Goal: Transaction & Acquisition: Purchase product/service

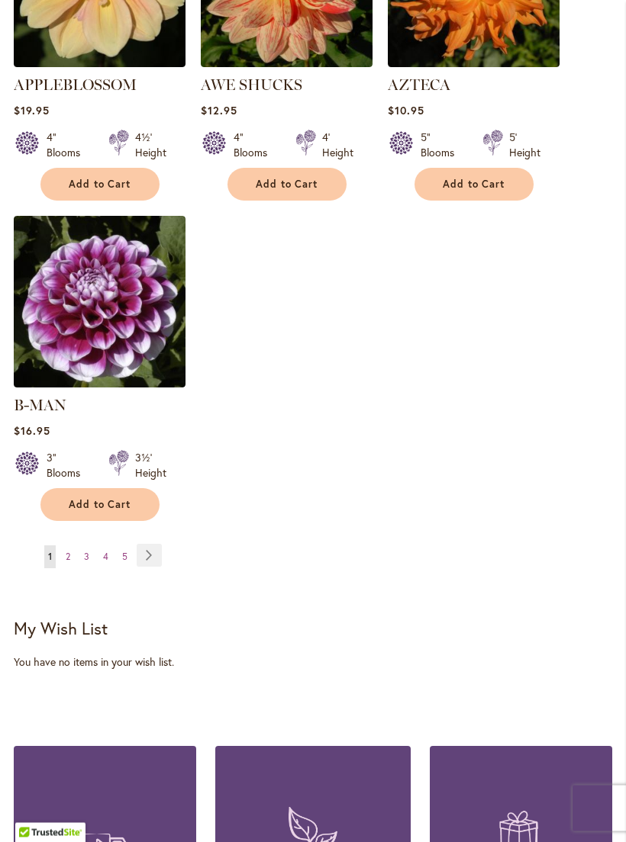
scroll to position [1906, 0]
click at [156, 548] on link "Page Next" at bounding box center [149, 555] width 25 height 23
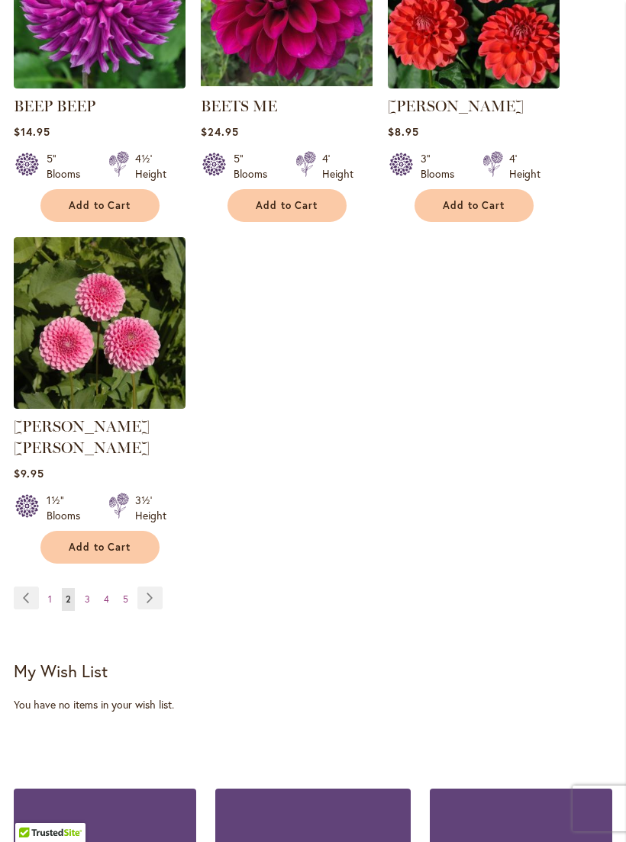
scroll to position [1875, 0]
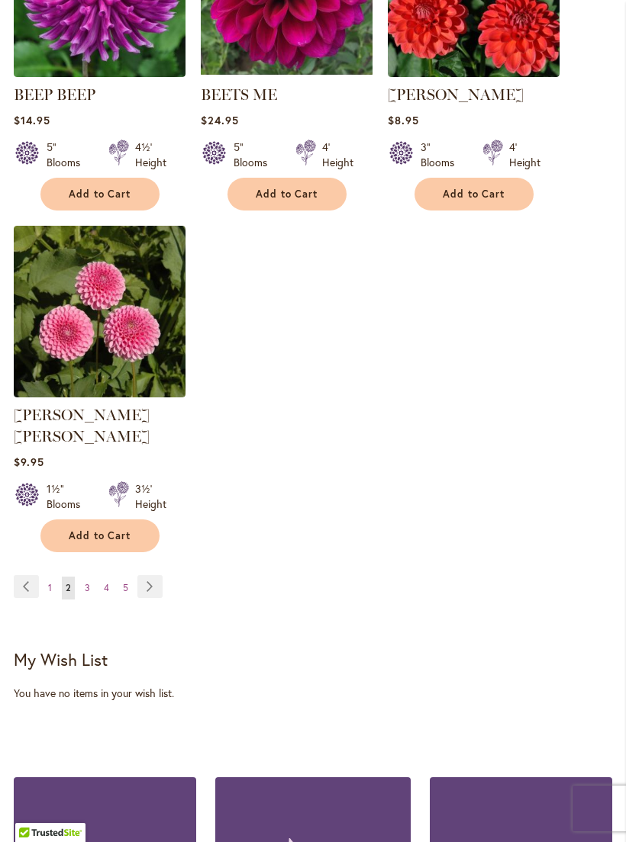
click at [206, 587] on div "Page Page Previous Page 1 You're currently reading page 2 Page 3" at bounding box center [313, 596] width 598 height 43
click at [149, 578] on link "Page Next" at bounding box center [149, 586] width 25 height 23
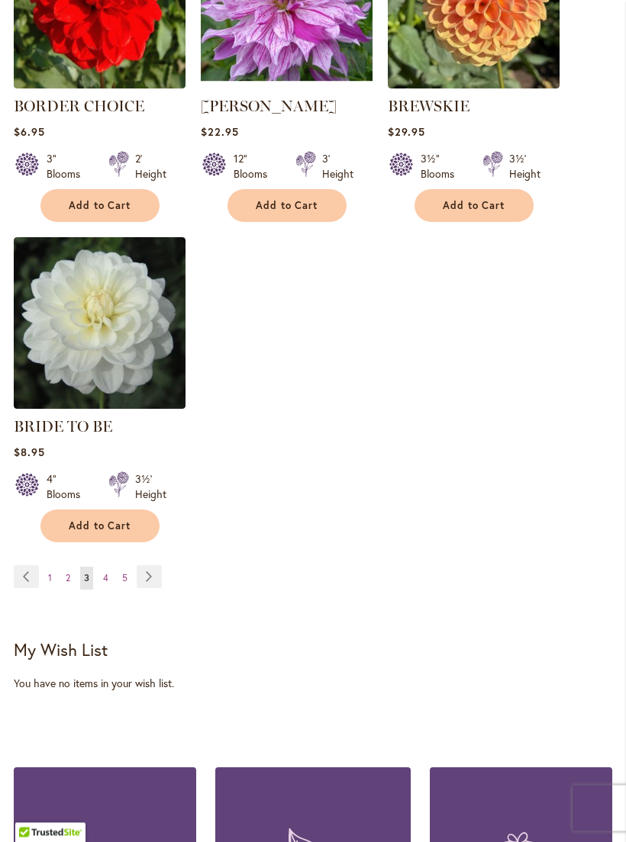
scroll to position [1864, 0]
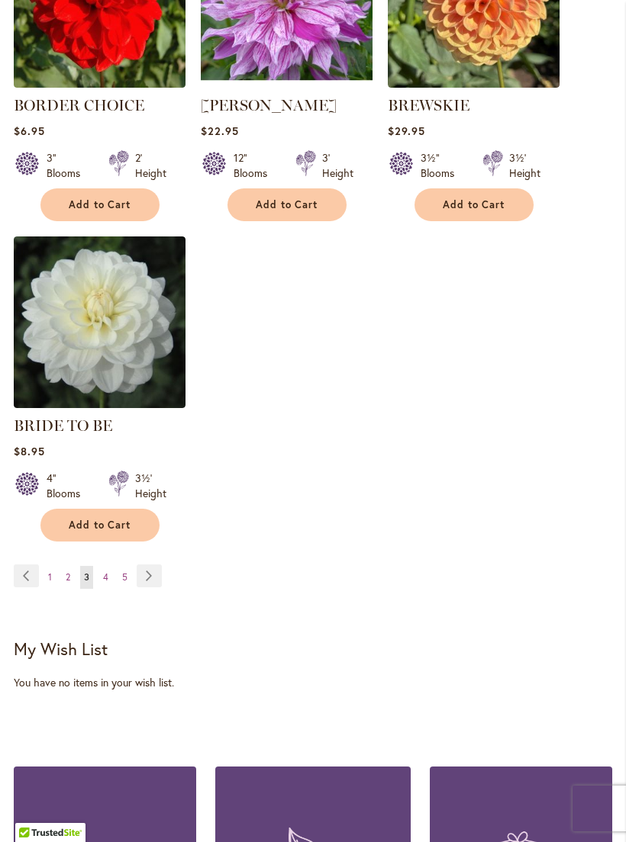
click at [160, 587] on link "Page Next" at bounding box center [149, 576] width 25 height 23
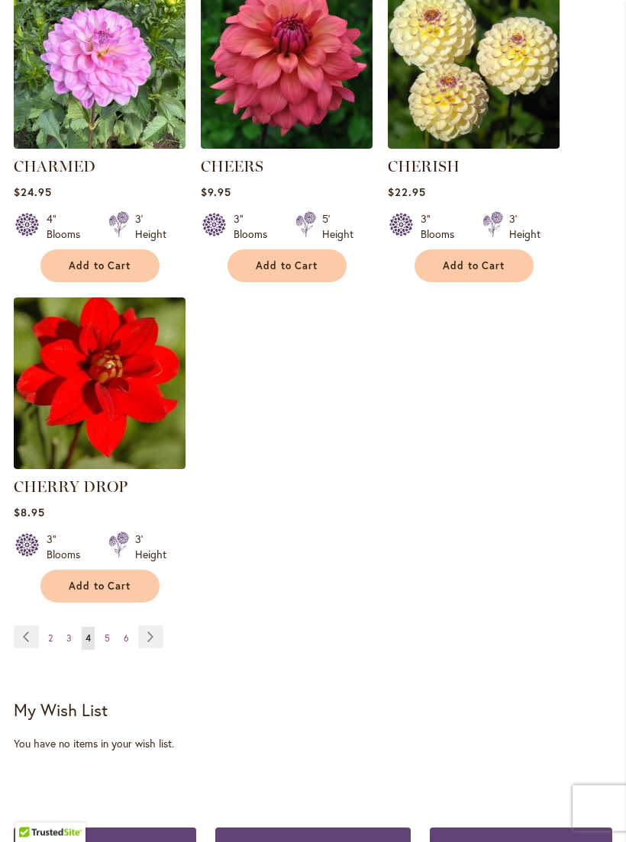
scroll to position [1825, 0]
click at [154, 648] on link "Page Next" at bounding box center [150, 637] width 25 height 23
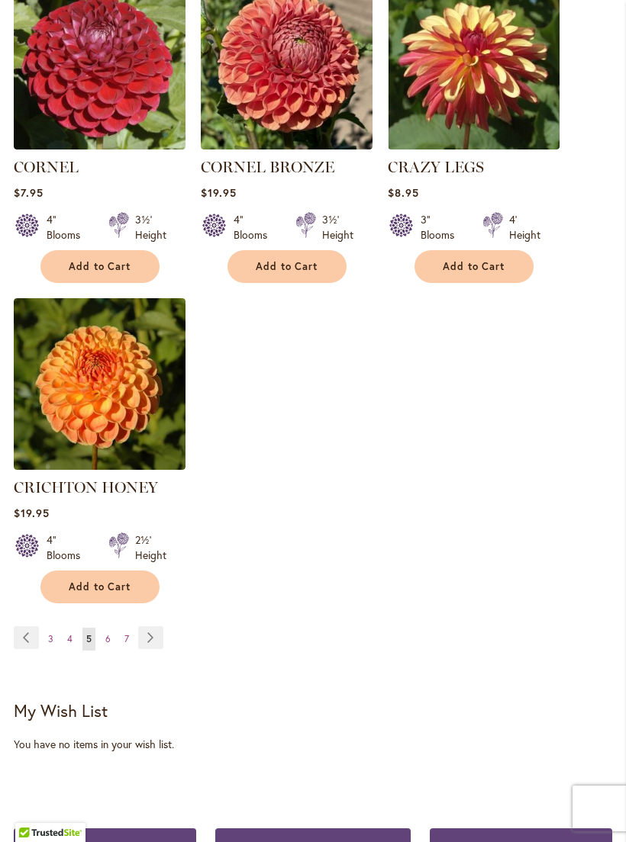
scroll to position [1867, 0]
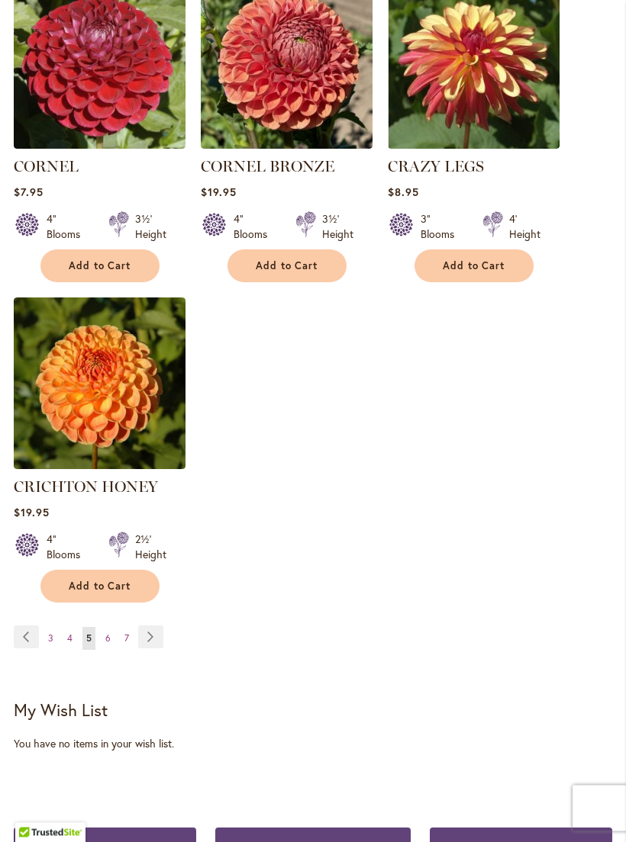
click at [158, 626] on link "Page Next" at bounding box center [150, 637] width 25 height 23
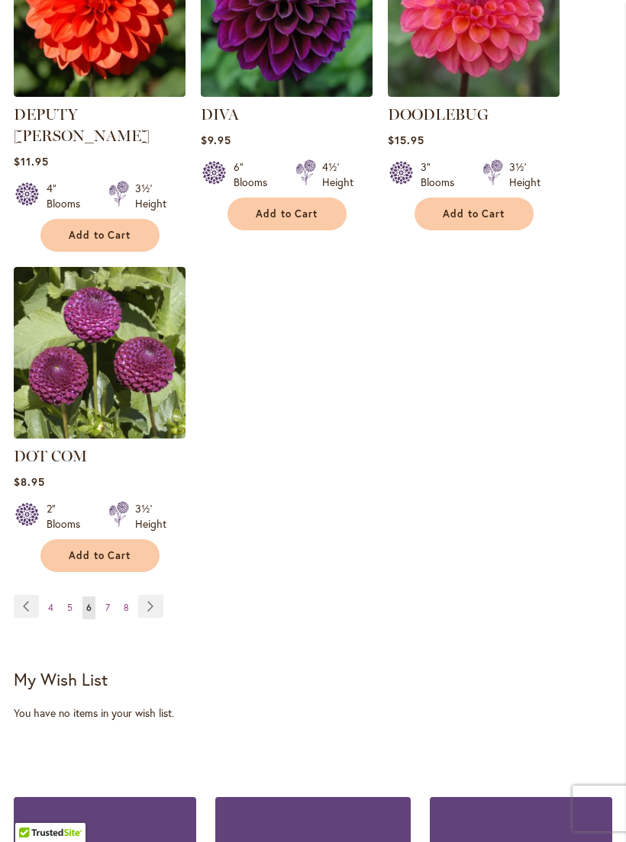
scroll to position [1922, 0]
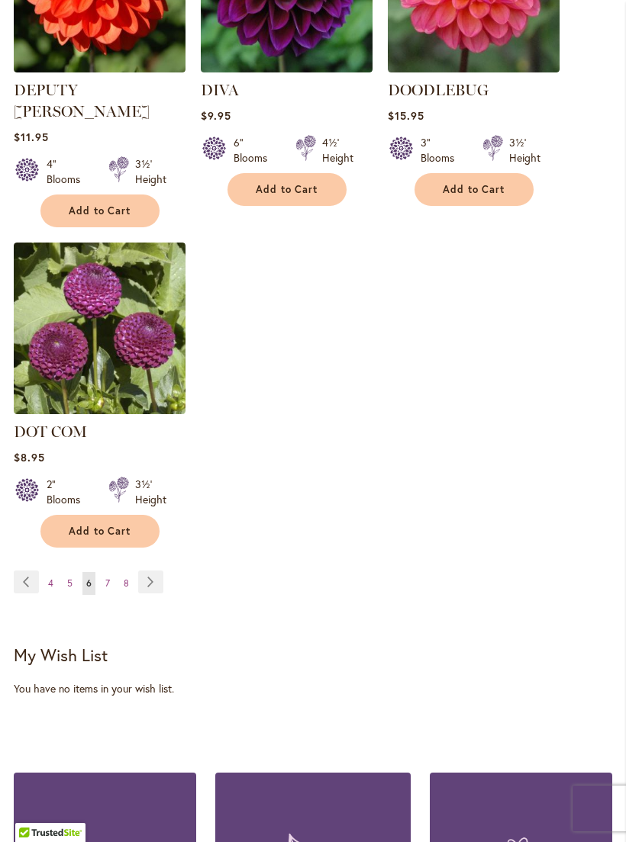
click at [146, 571] on link "Page Next" at bounding box center [150, 582] width 25 height 23
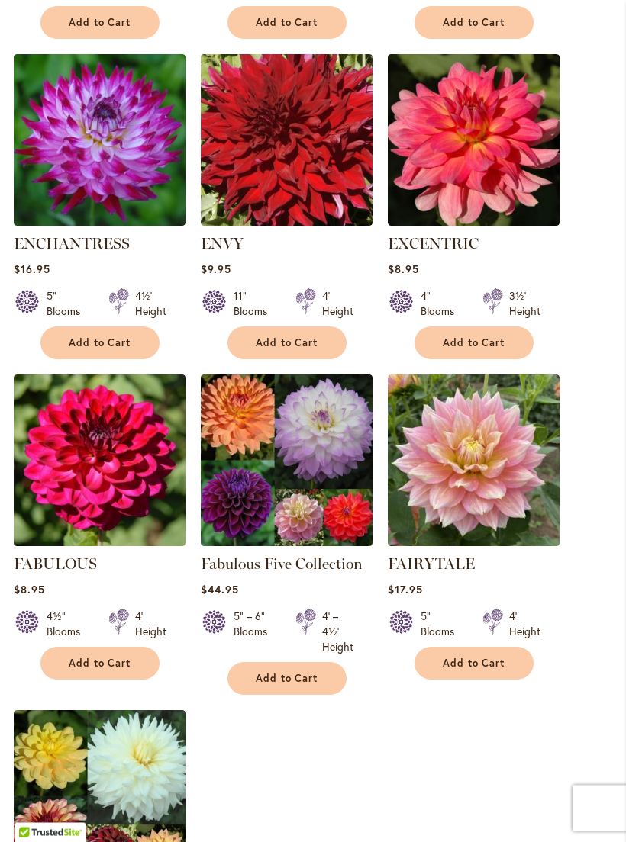
scroll to position [1417, 0]
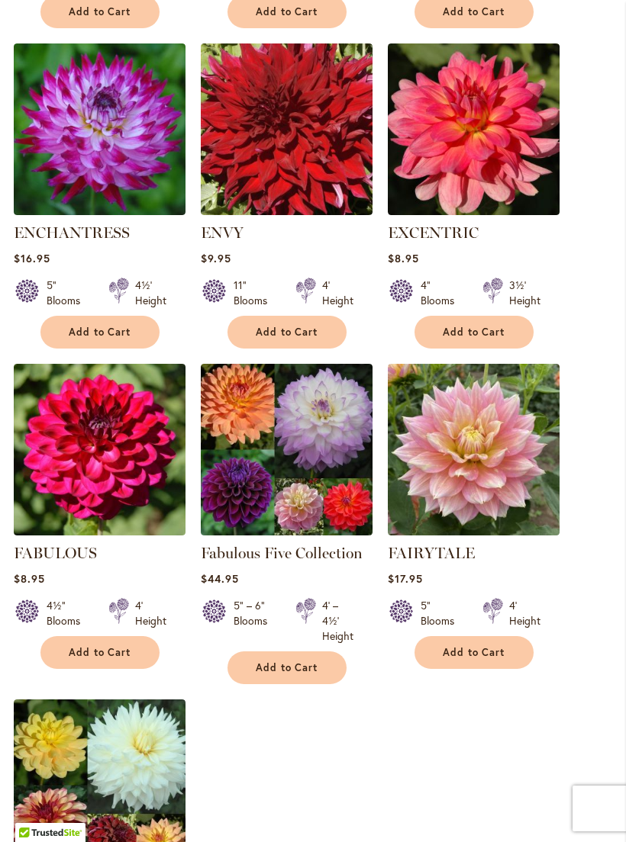
click at [486, 669] on button "Add to Cart" at bounding box center [473, 652] width 119 height 33
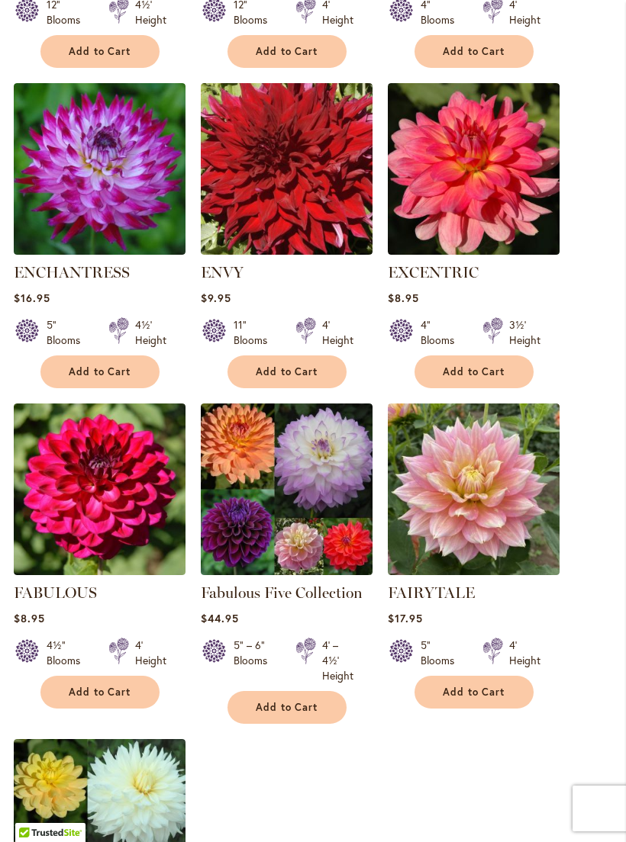
click at [483, 513] on img at bounding box center [474, 490] width 172 height 172
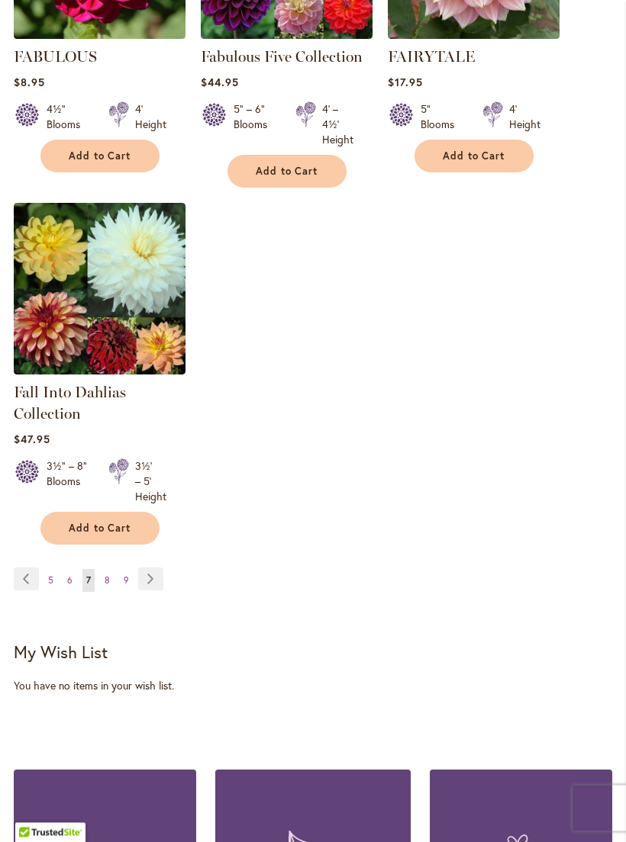
scroll to position [1913, 0]
click at [153, 590] on link "Page Next" at bounding box center [150, 579] width 25 height 23
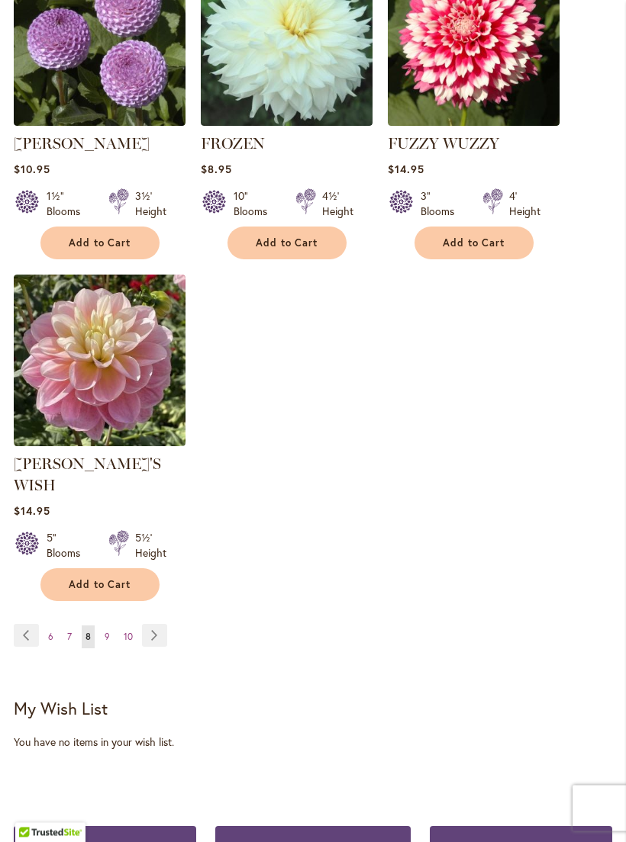
scroll to position [1890, 0]
click at [162, 624] on link "Page Next" at bounding box center [154, 635] width 25 height 23
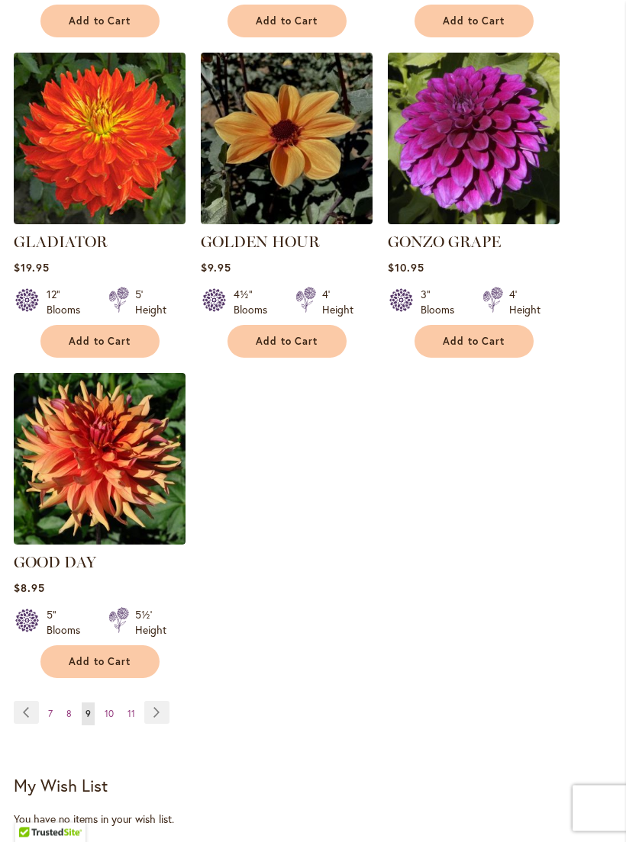
scroll to position [1792, 0]
click at [166, 701] on link "Page Next" at bounding box center [156, 712] width 25 height 23
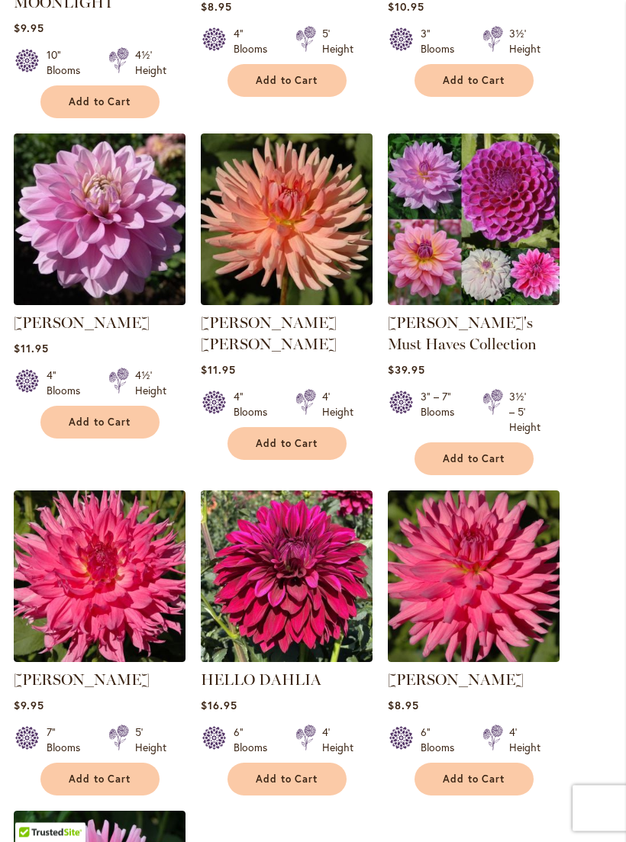
scroll to position [1349, 0]
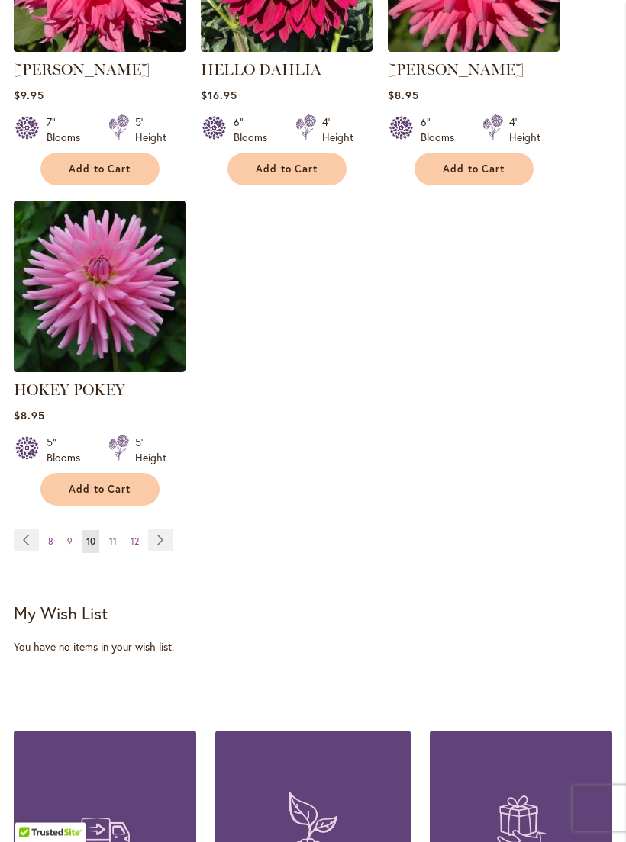
scroll to position [1958, 0]
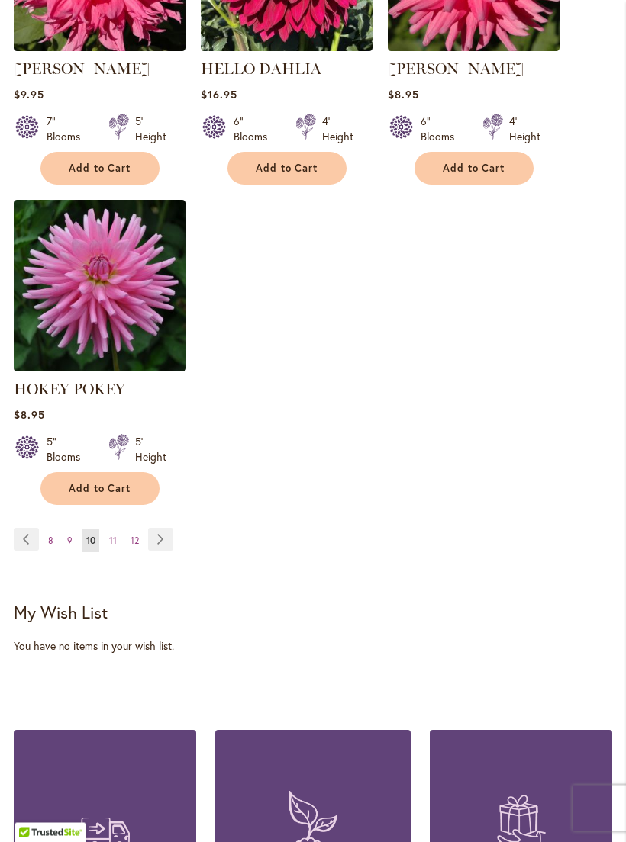
click at [162, 552] on link "Page Next" at bounding box center [160, 540] width 25 height 23
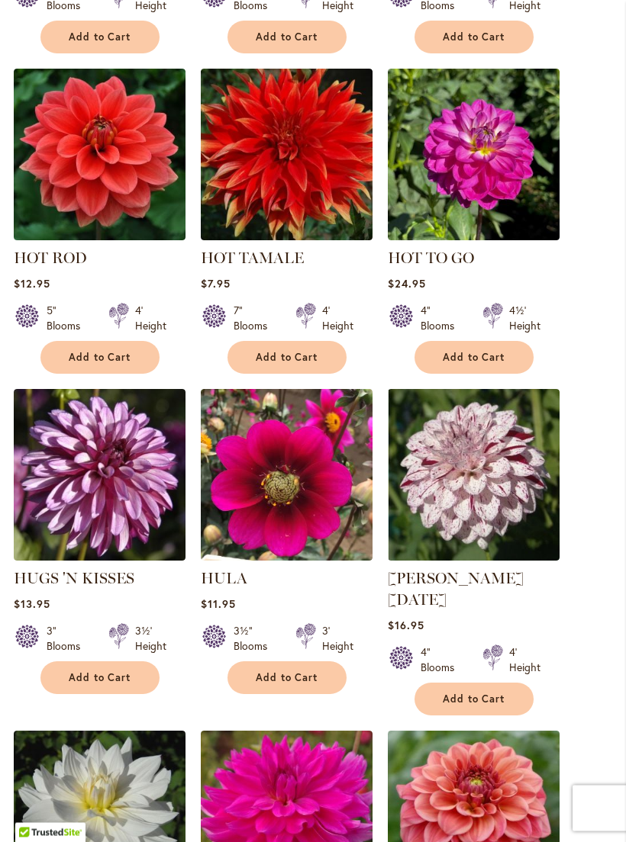
scroll to position [1093, 0]
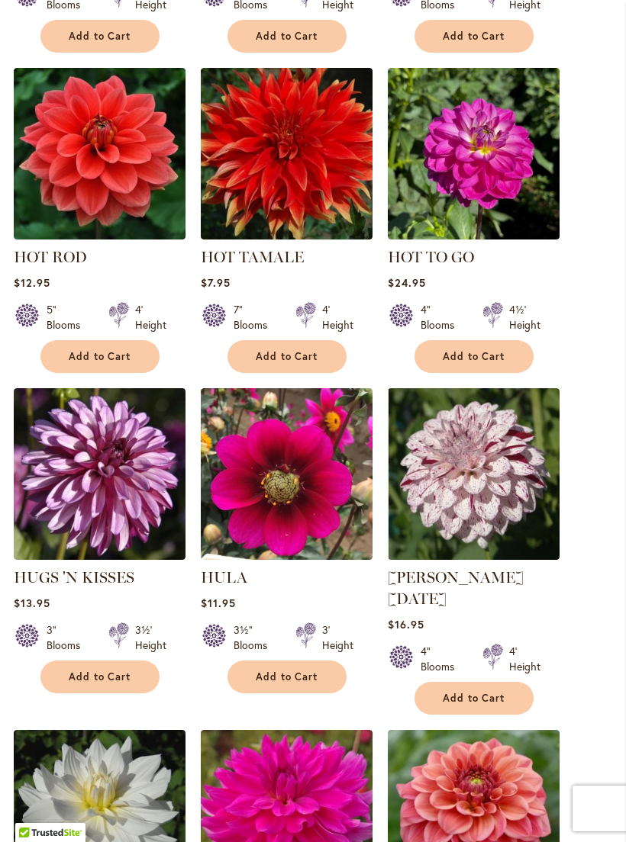
click at [615, 725] on main "Home Shop All Dahlias New Best Sellers Staff Favorites Collections Best Cut Flo…" at bounding box center [313, 451] width 626 height 2761
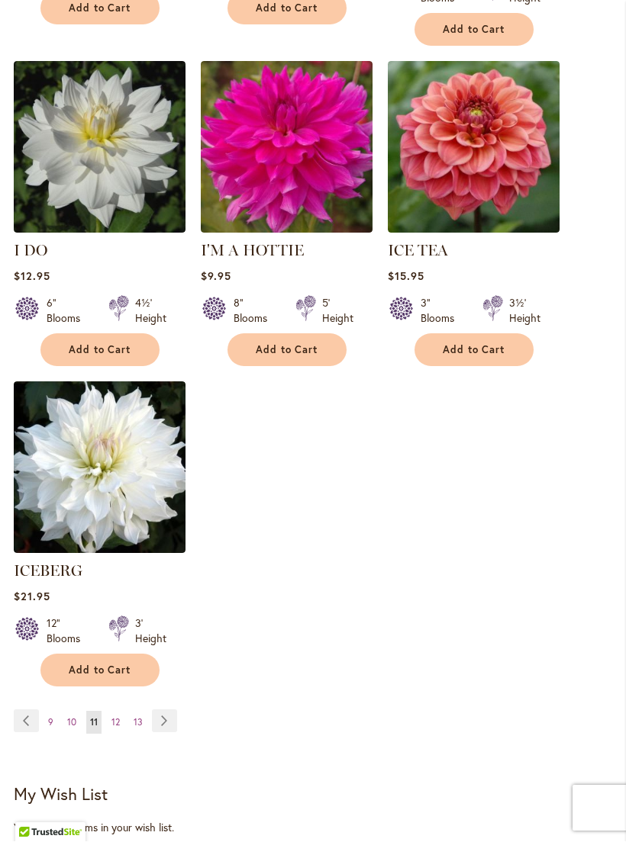
scroll to position [1762, 0]
click at [166, 716] on link "Page Next" at bounding box center [164, 720] width 25 height 23
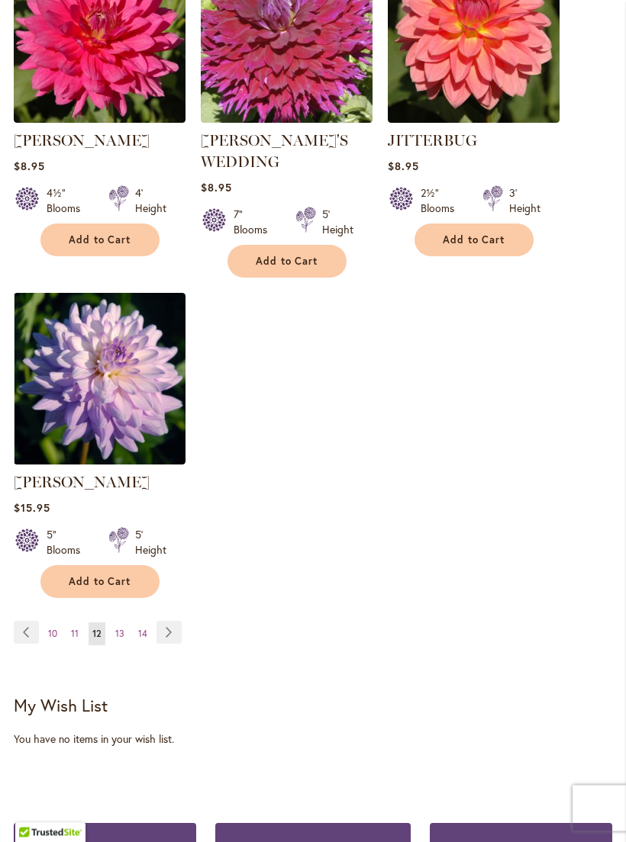
scroll to position [1866, 0]
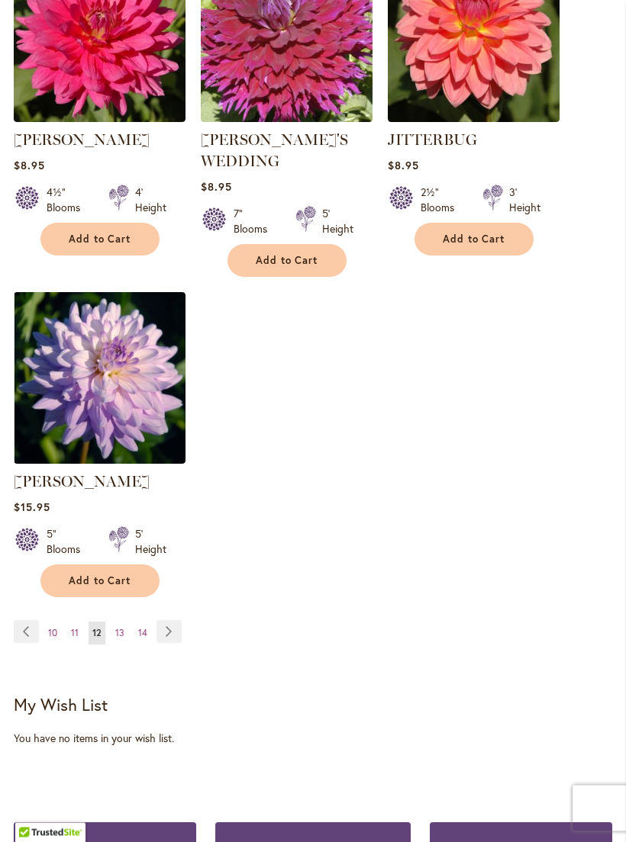
click at [172, 621] on link "Page Next" at bounding box center [168, 632] width 25 height 23
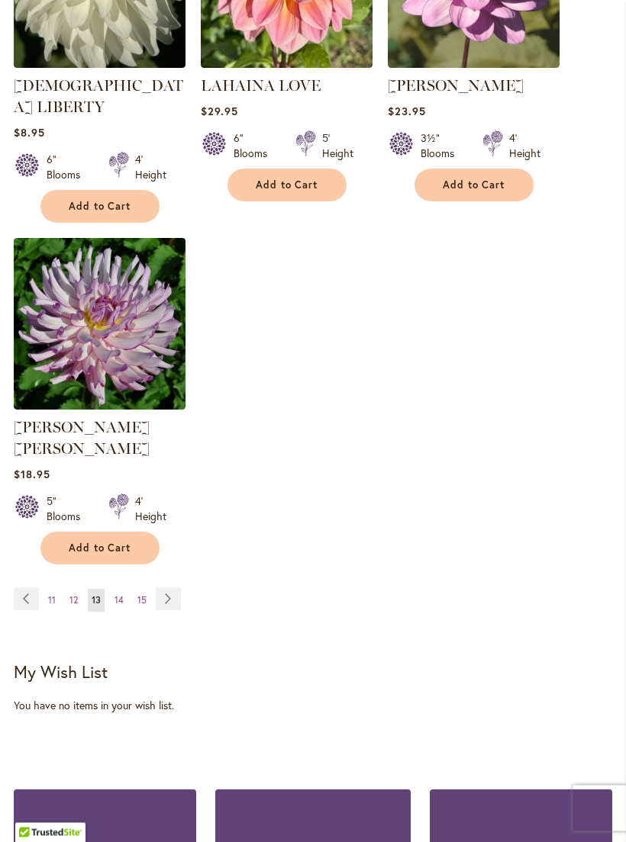
scroll to position [1884, 0]
click at [175, 587] on link "Page Next" at bounding box center [168, 598] width 25 height 23
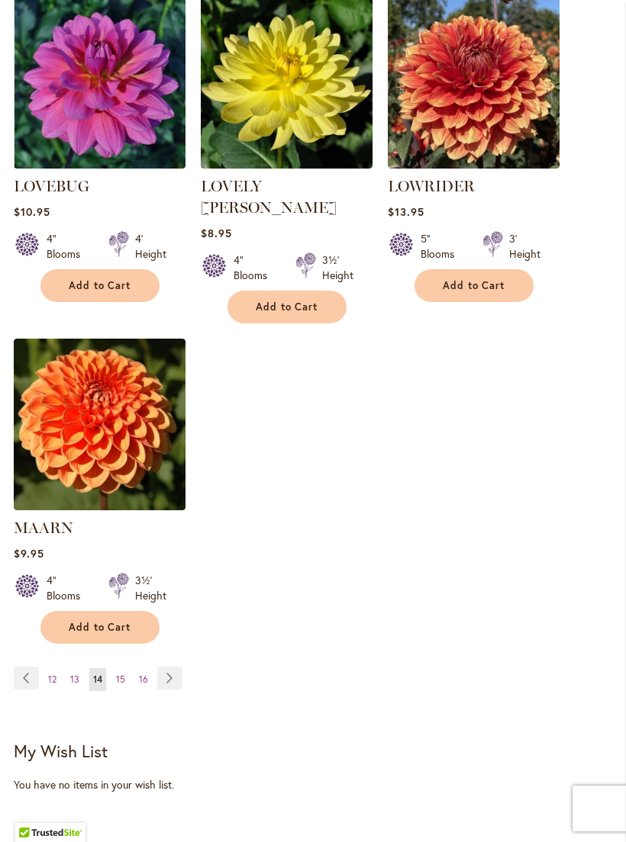
scroll to position [1811, 0]
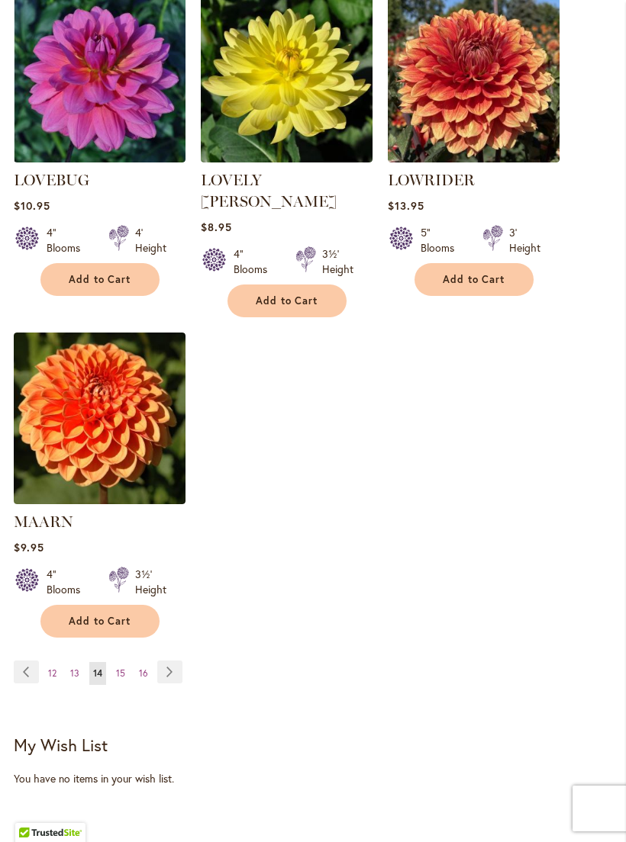
click at [176, 661] on link "Page Next" at bounding box center [169, 672] width 25 height 23
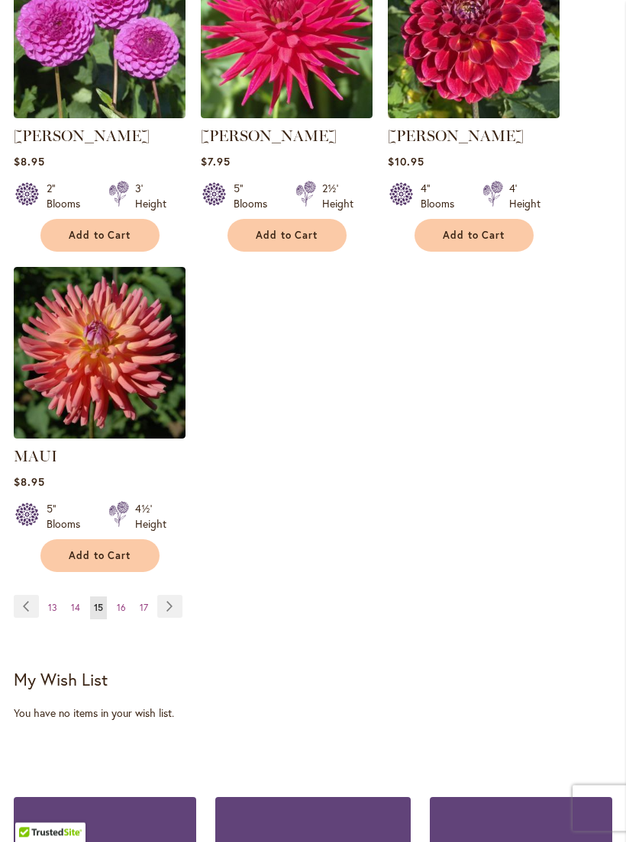
scroll to position [1855, 0]
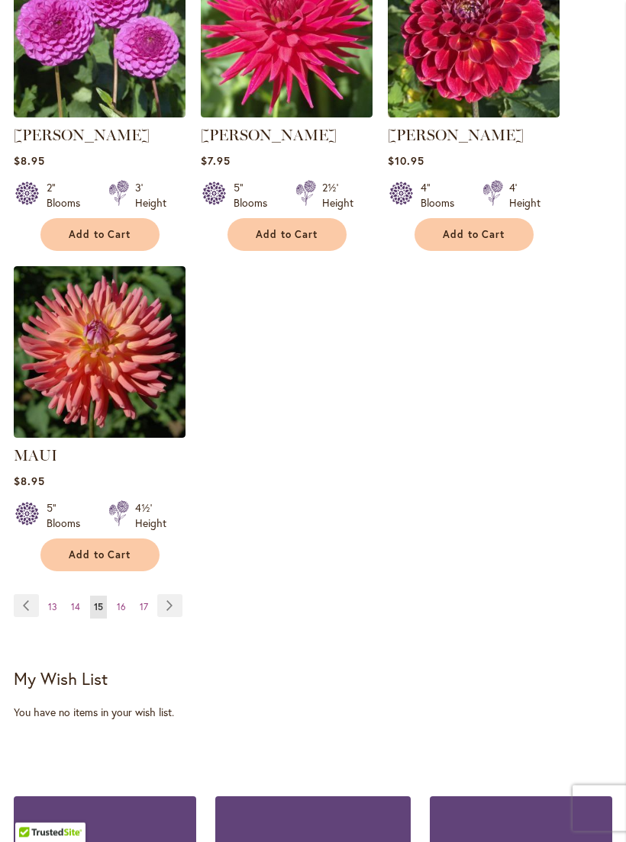
click at [172, 618] on link "Page Next" at bounding box center [169, 606] width 25 height 23
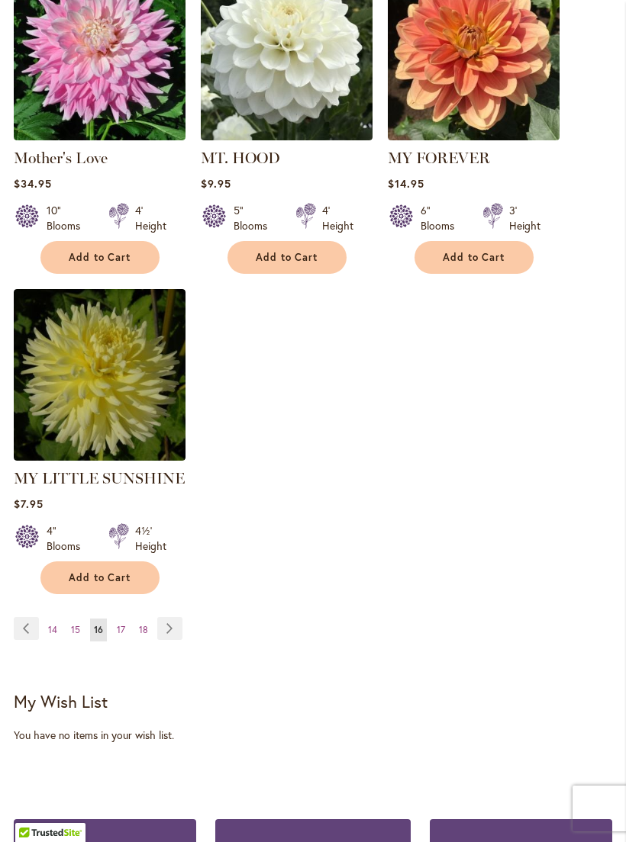
scroll to position [1855, 0]
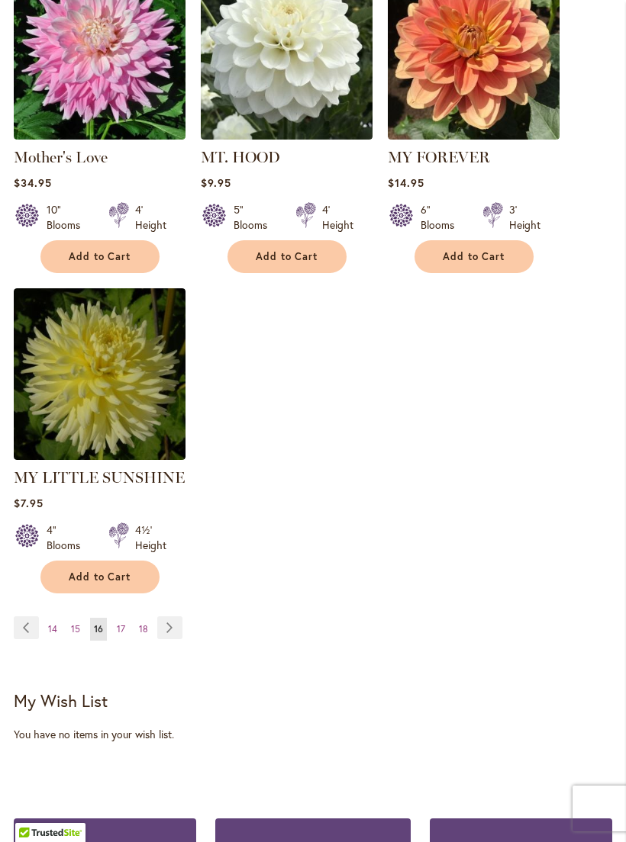
click at [175, 616] on link "Page Next" at bounding box center [169, 627] width 25 height 23
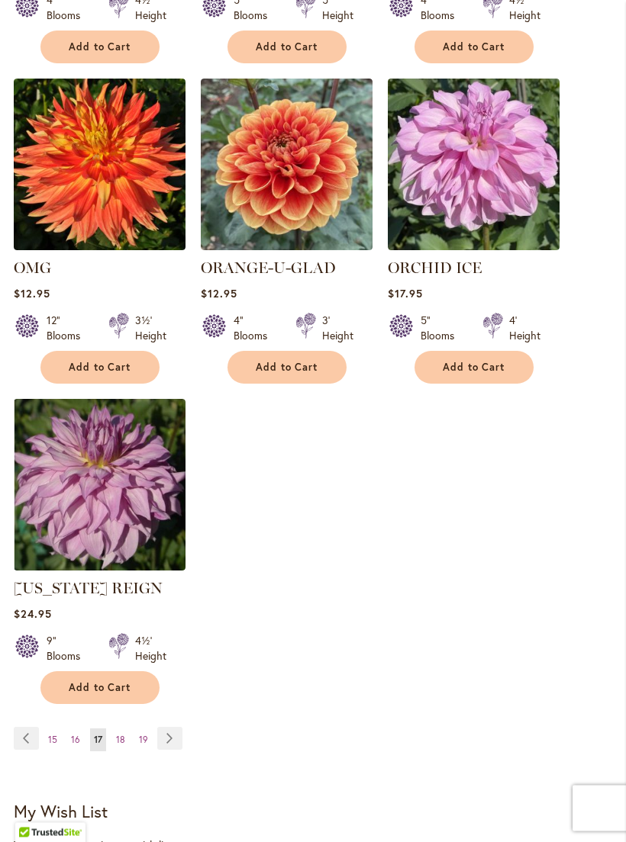
scroll to position [1704, 0]
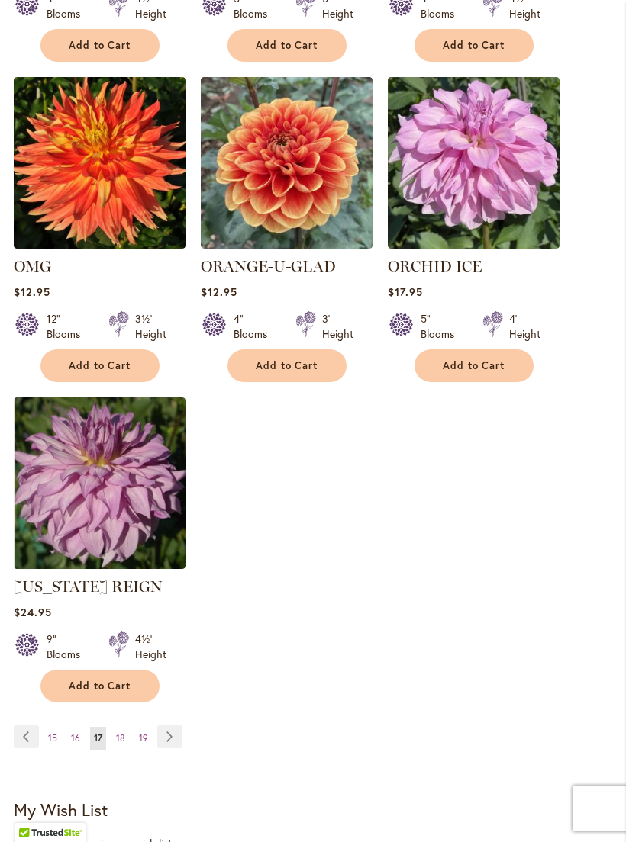
click at [179, 748] on link "Page Next" at bounding box center [169, 736] width 25 height 23
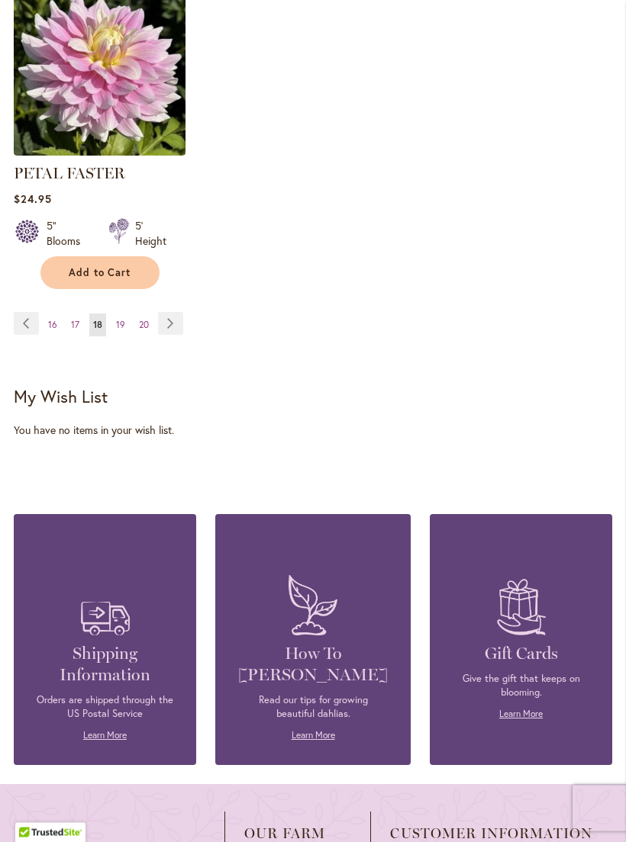
scroll to position [2147, 0]
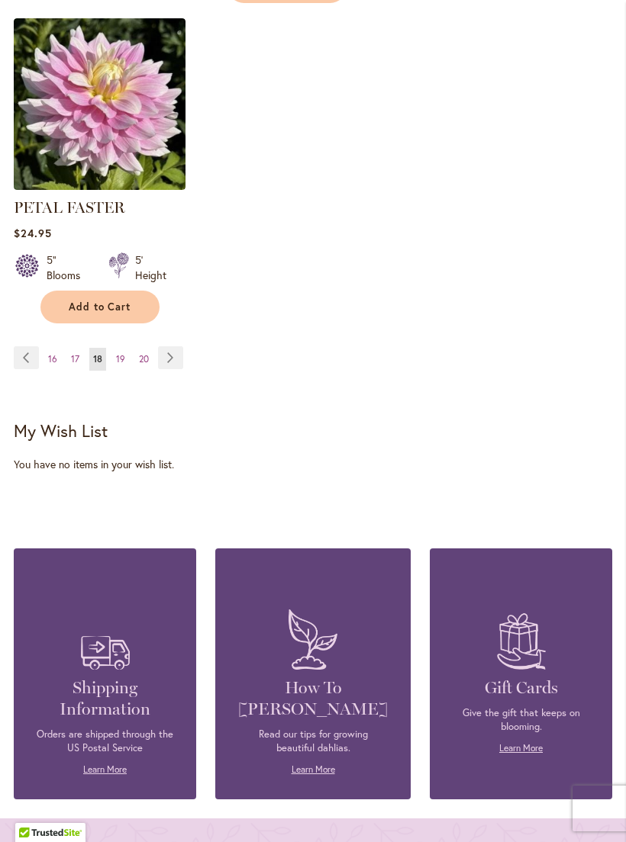
click at [172, 351] on link "Page Next" at bounding box center [170, 357] width 25 height 23
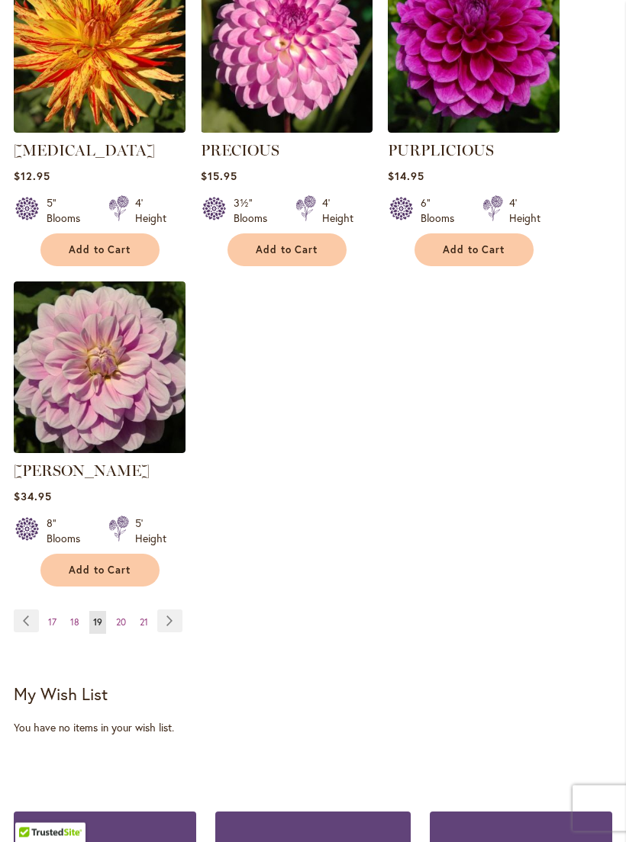
scroll to position [1841, 0]
click at [176, 632] on link "Page Next" at bounding box center [169, 621] width 25 height 23
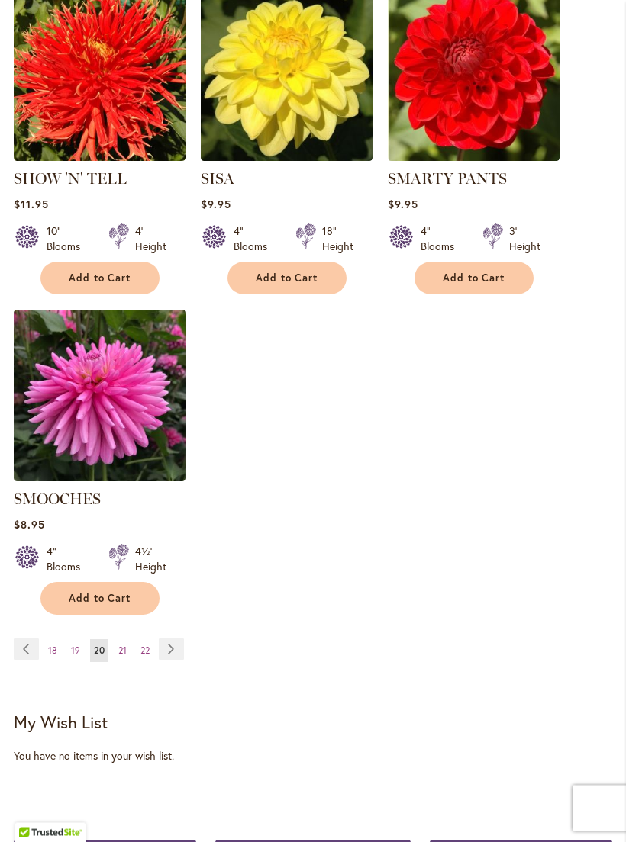
scroll to position [1813, 0]
click at [176, 645] on link "Page Next" at bounding box center [171, 649] width 25 height 23
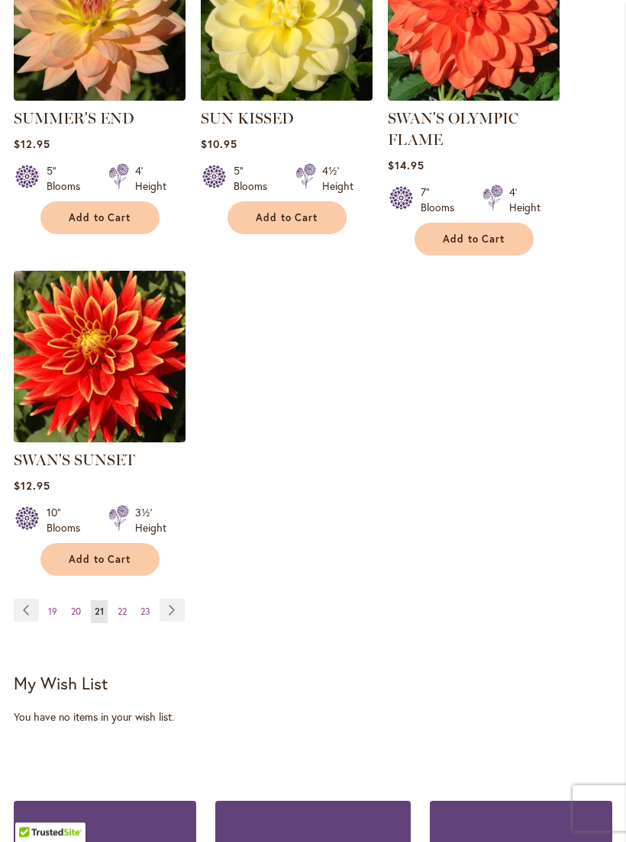
scroll to position [1858, 0]
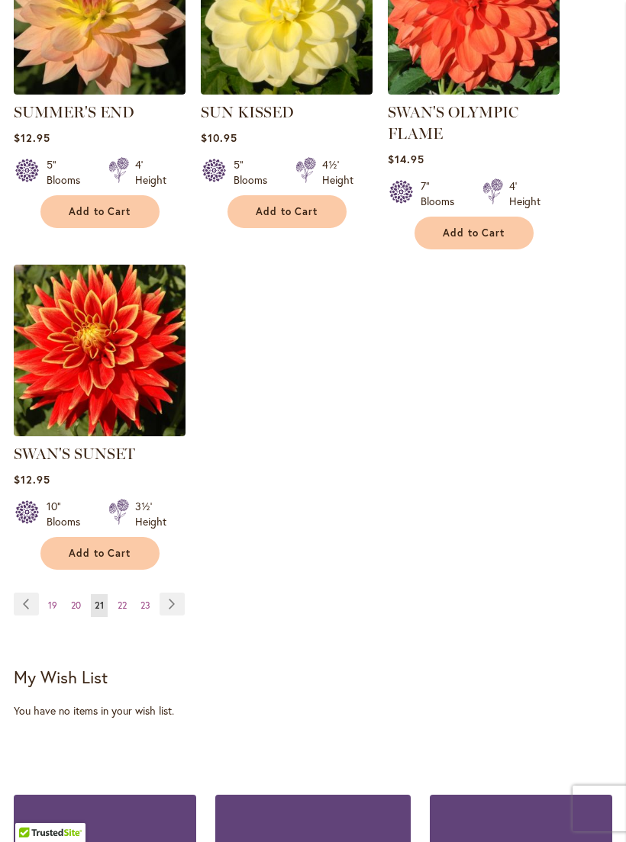
click at [177, 616] on link "Page Next" at bounding box center [171, 604] width 25 height 23
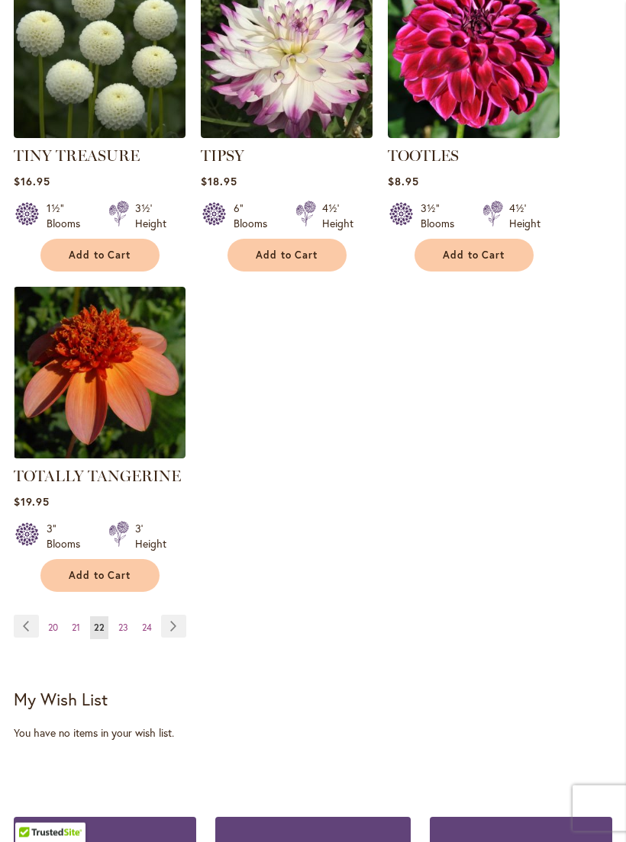
scroll to position [1814, 0]
click at [175, 638] on link "Page Next" at bounding box center [173, 626] width 25 height 23
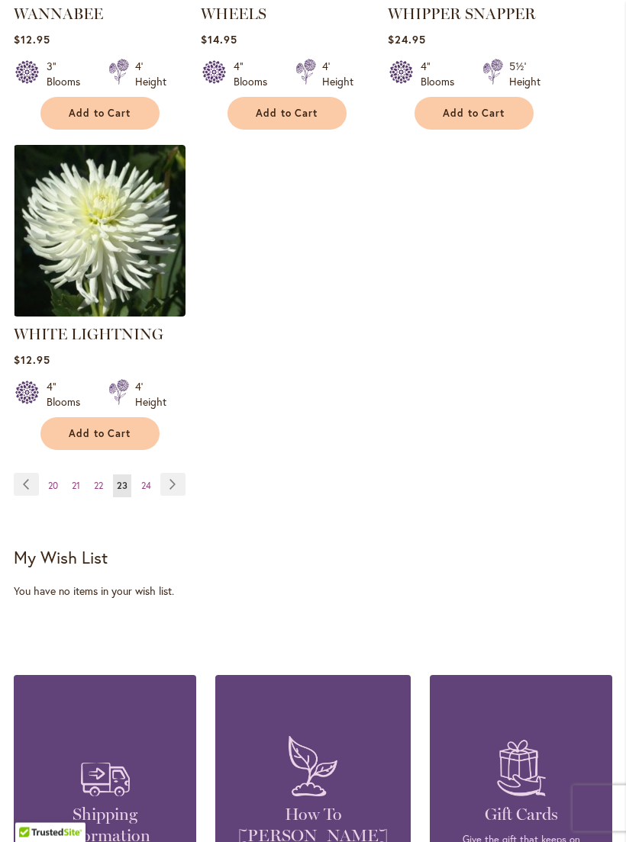
scroll to position [1978, 0]
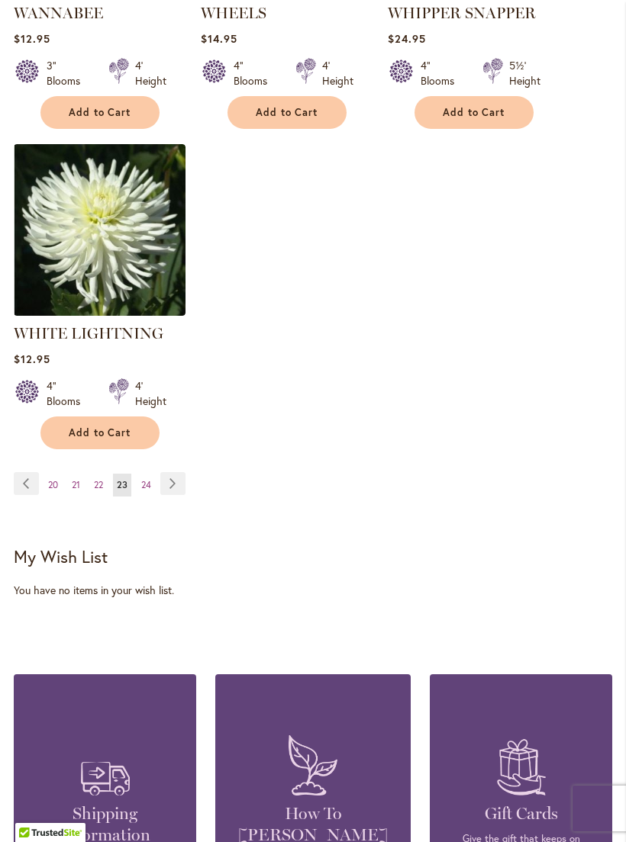
click at [175, 481] on link "Page Next" at bounding box center [172, 483] width 25 height 23
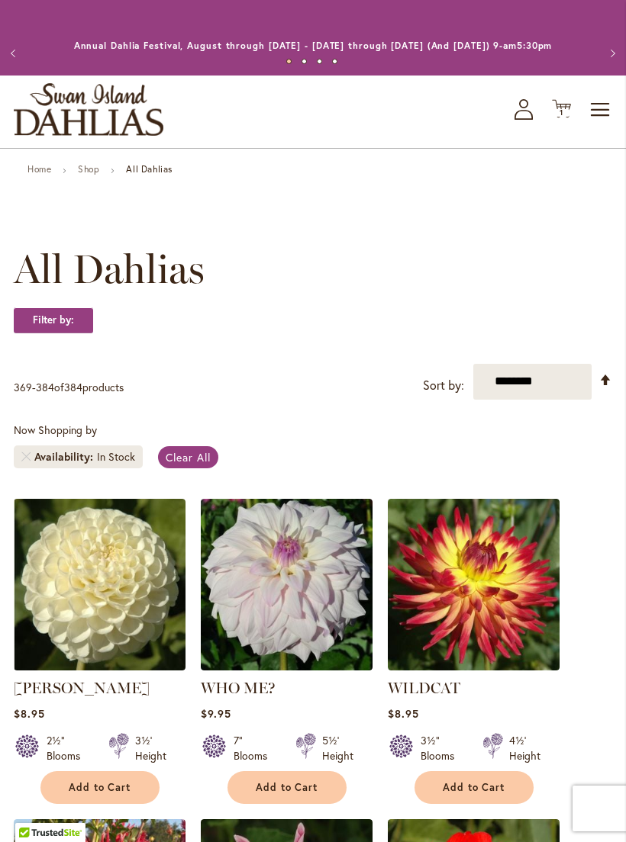
click at [554, 117] on span "1 1 items" at bounding box center [561, 113] width 15 height 8
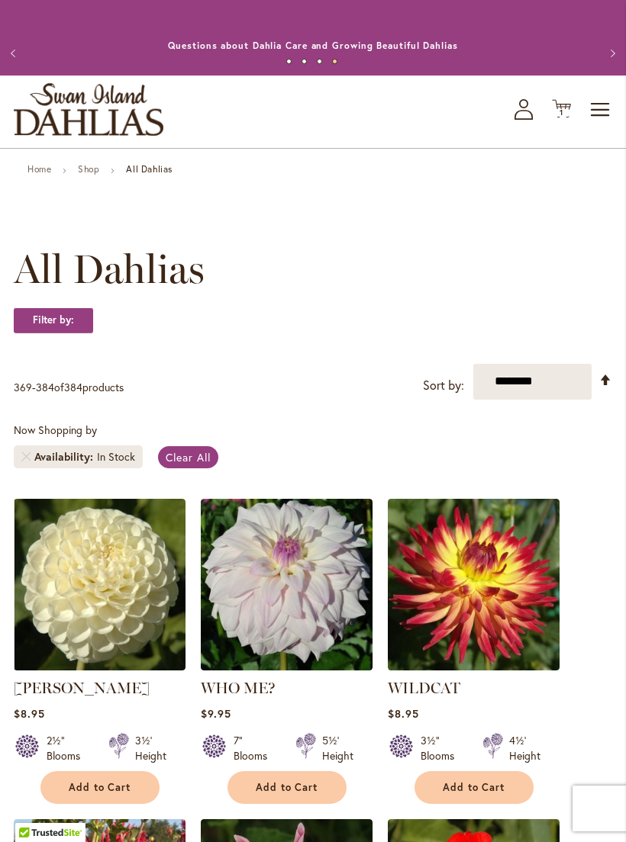
click at [603, 125] on span "Toggle Nav" at bounding box center [600, 110] width 23 height 31
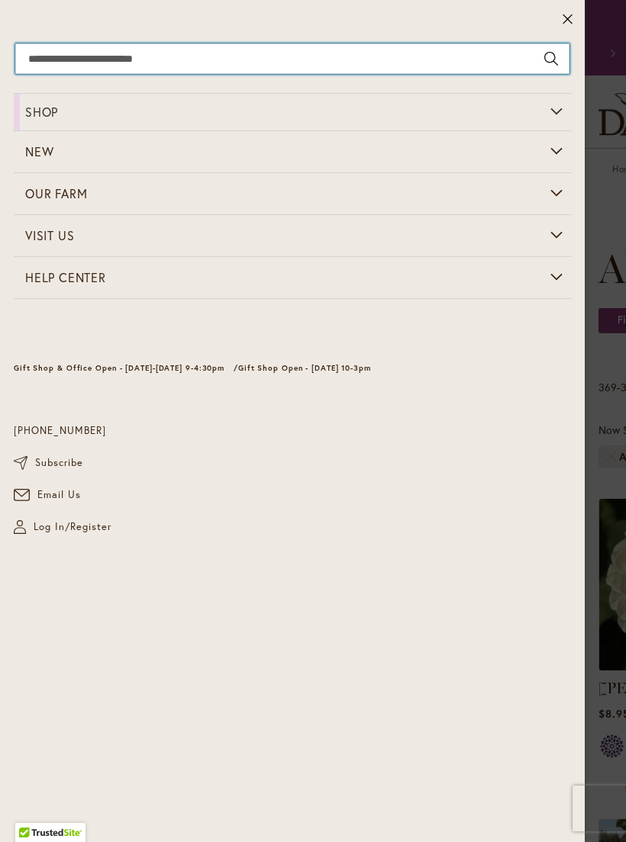
click at [411, 45] on input "Search" at bounding box center [292, 58] width 554 height 31
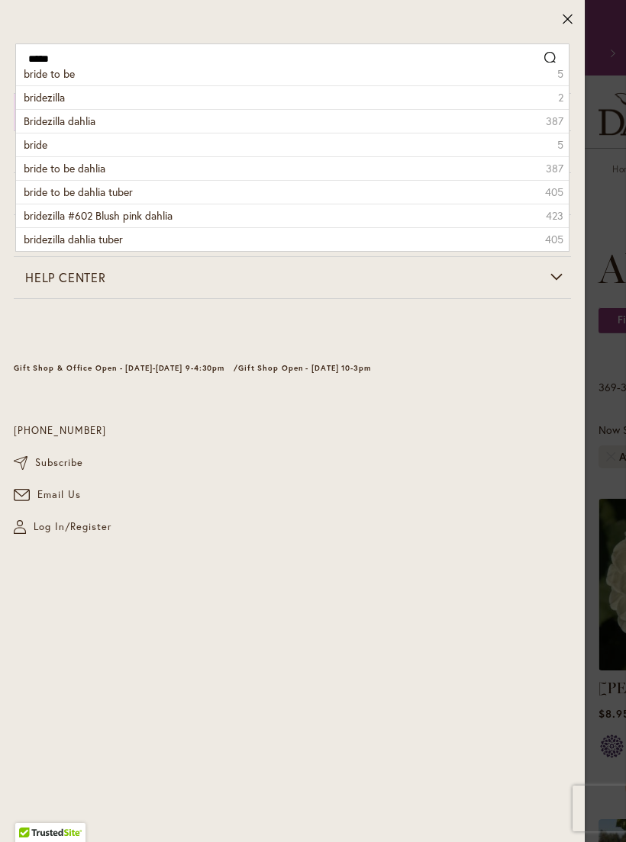
click at [81, 74] on li "bride to be 5" at bounding box center [292, 74] width 552 height 23
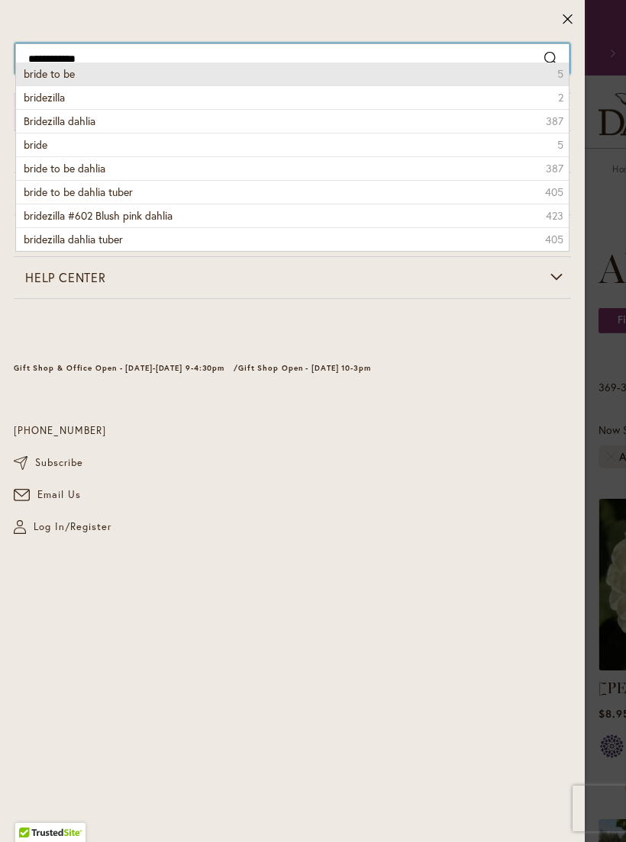
type input "**********"
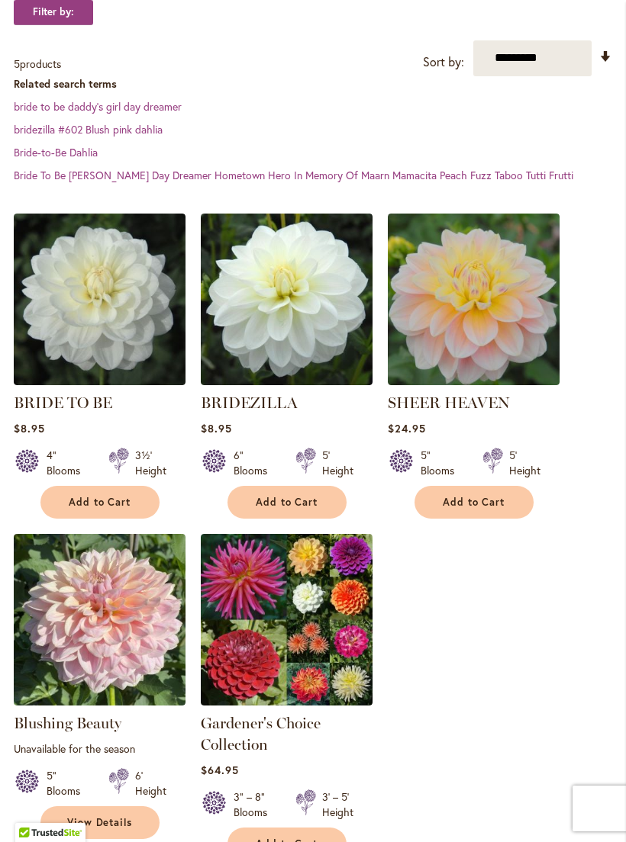
scroll to position [317, 0]
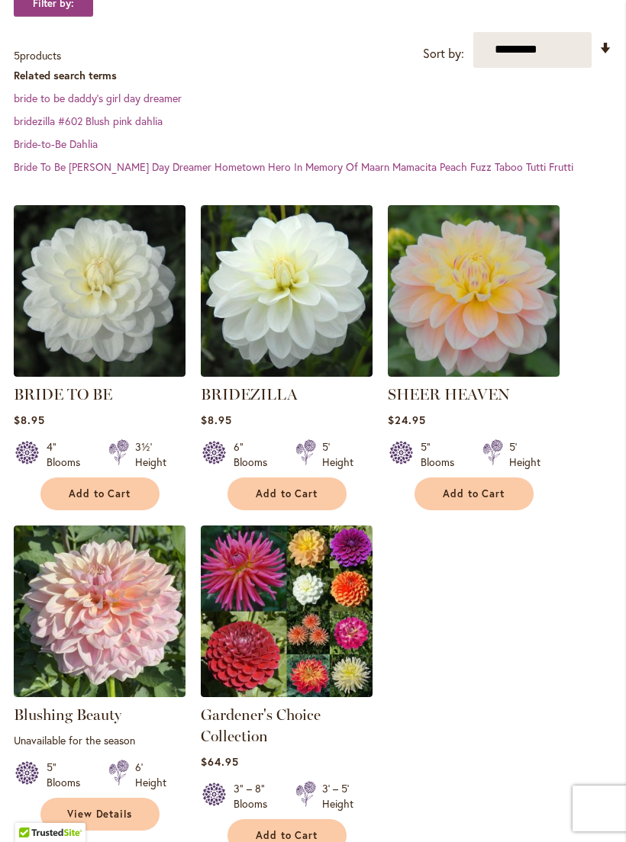
click at [327, 510] on button "Add to Cart" at bounding box center [286, 494] width 119 height 33
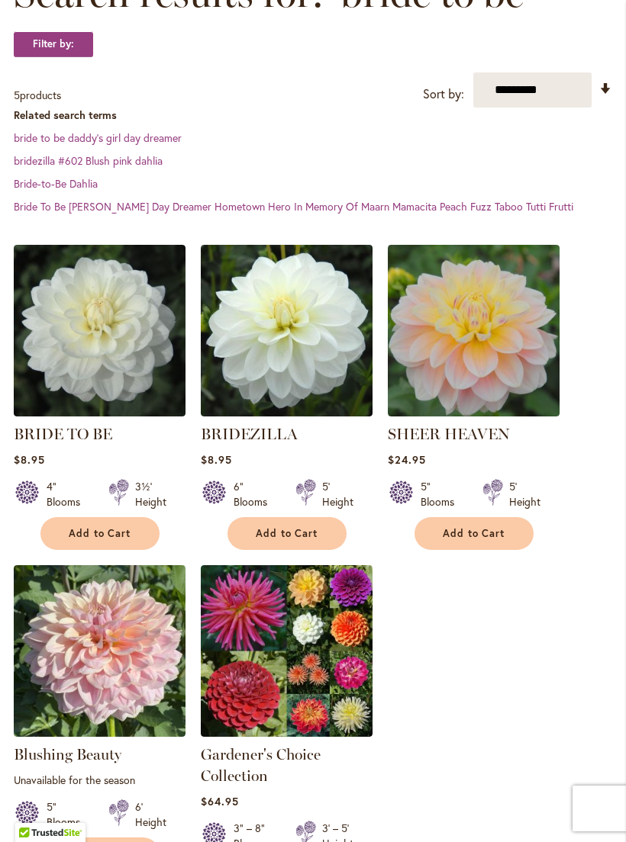
click at [112, 550] on button "Add to Cart" at bounding box center [99, 533] width 119 height 33
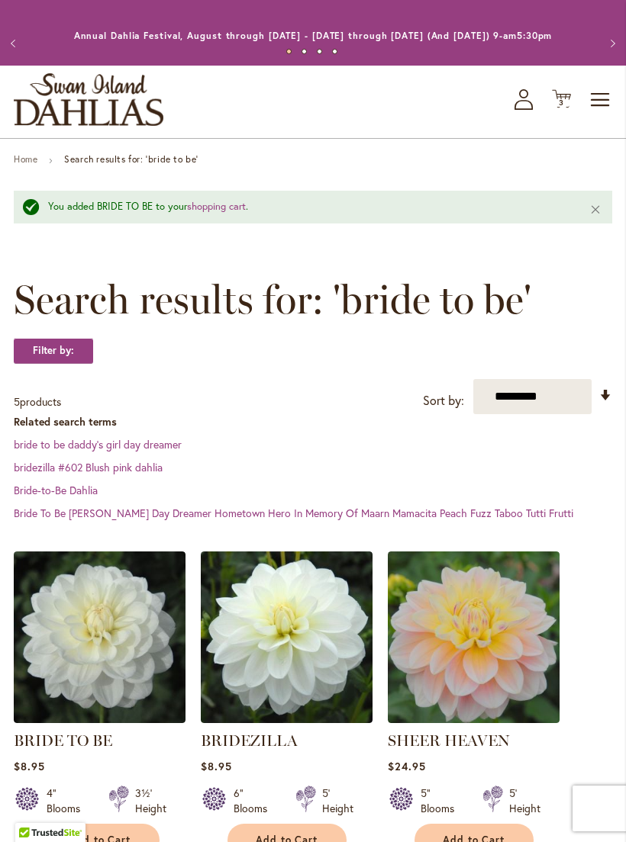
scroll to position [0, 0]
